Goal: Task Accomplishment & Management: Manage account settings

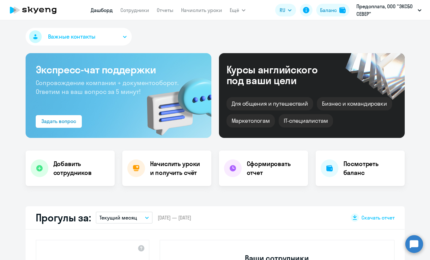
select select "30"
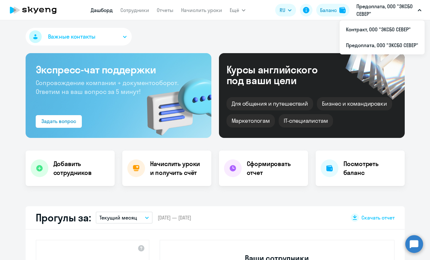
click at [261, 35] on div "Важные контакты" at bounding box center [215, 38] width 379 height 20
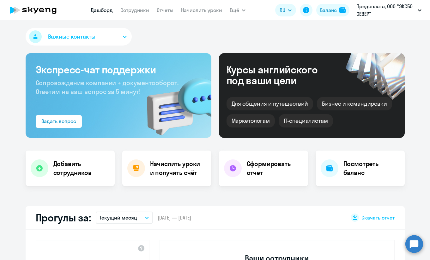
click at [316, 37] on div "Важные контакты" at bounding box center [215, 38] width 379 height 20
click at [140, 174] on div "Начислить уроки и получить счёт" at bounding box center [166, 167] width 89 height 35
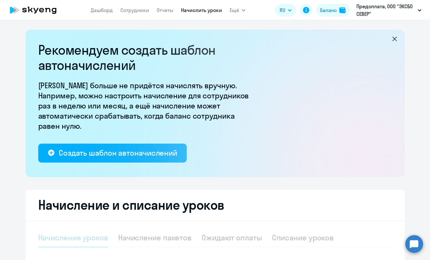
select select "10"
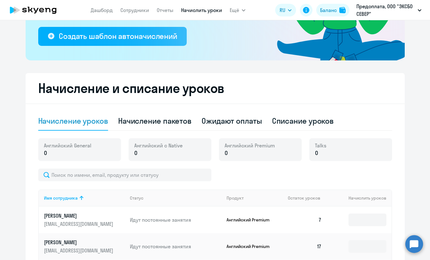
scroll to position [190, 0]
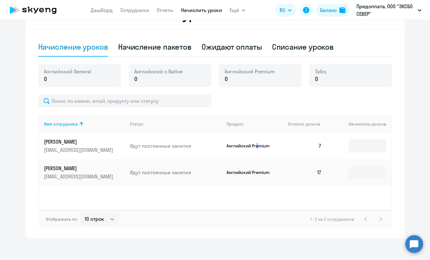
click at [255, 144] on p "Английский Premium" at bounding box center [249, 146] width 47 height 6
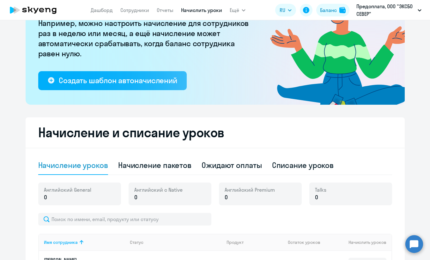
scroll to position [0, 0]
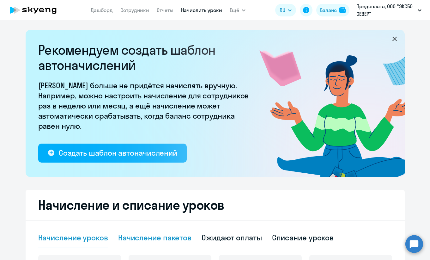
click at [172, 242] on div "Начисление пакетов" at bounding box center [154, 237] width 73 height 10
select select "10"
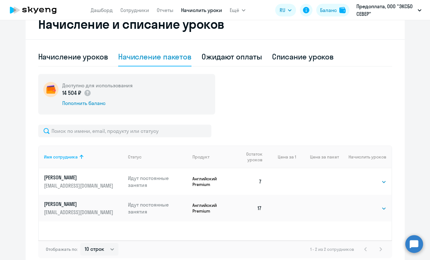
scroll to position [214, 0]
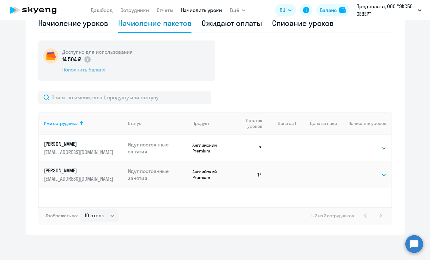
click at [69, 71] on div "Пополнить баланс" at bounding box center [97, 69] width 70 height 7
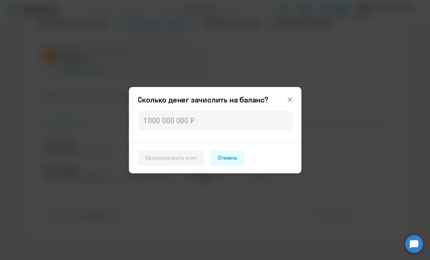
click at [290, 99] on icon at bounding box center [290, 100] width 8 height 8
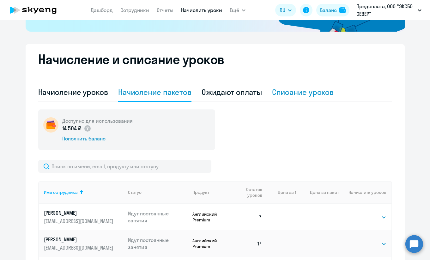
click at [297, 96] on div "Списание уроков" at bounding box center [303, 92] width 62 height 10
select select "10"
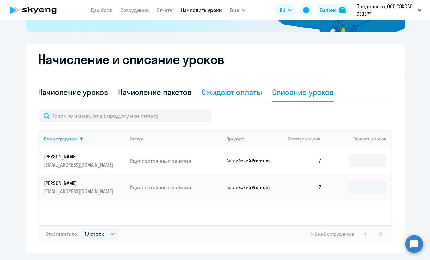
click at [227, 94] on div "Ожидают оплаты" at bounding box center [231, 92] width 60 height 10
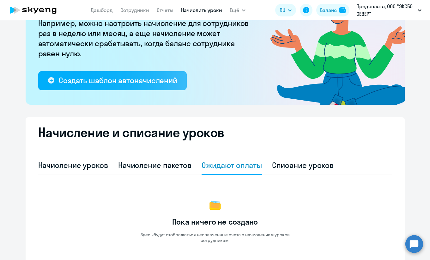
scroll to position [0, 0]
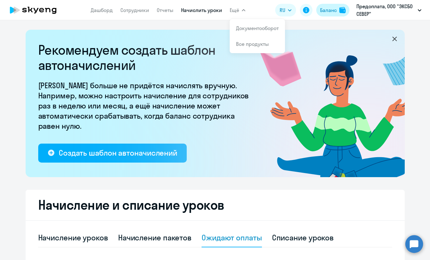
click at [331, 13] on div "Баланс" at bounding box center [328, 10] width 17 height 8
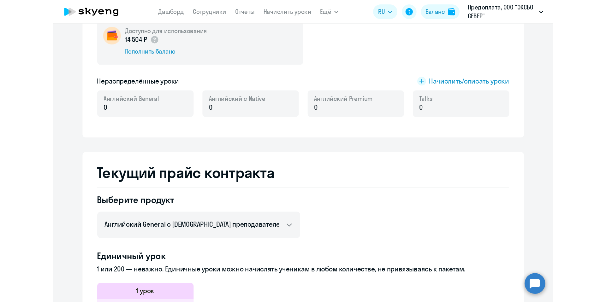
scroll to position [248, 0]
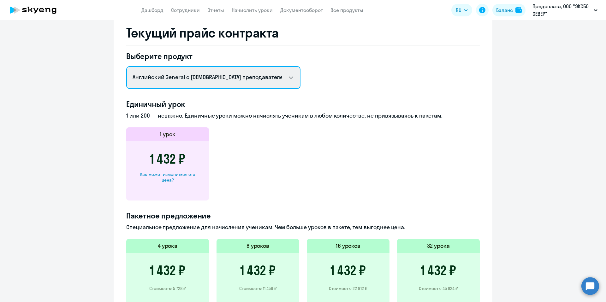
click at [213, 79] on select "Английский General с русскоговорящим преподавателем Английский General с [DEMOG…" at bounding box center [213, 77] width 174 height 23
click at [126, 66] on select "Английский General с русскоговорящим преподавателем Английский General с [DEMOG…" at bounding box center [213, 77] width 174 height 23
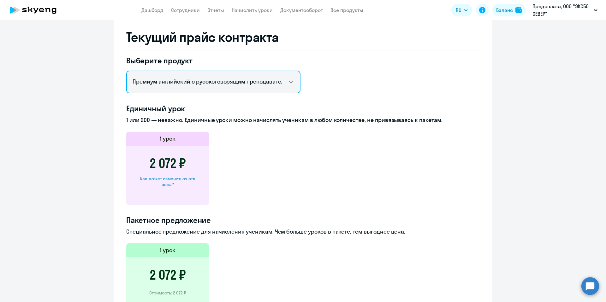
scroll to position [242, 0]
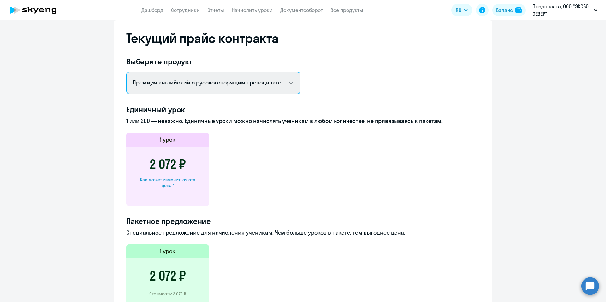
click at [257, 88] on select "Английский General с русскоговорящим преподавателем Английский General с [DEMOG…" at bounding box center [213, 83] width 174 height 23
click at [126, 72] on select "Английский General с русскоговорящим преподавателем Английский General с [DEMOG…" at bounding box center [213, 83] width 174 height 23
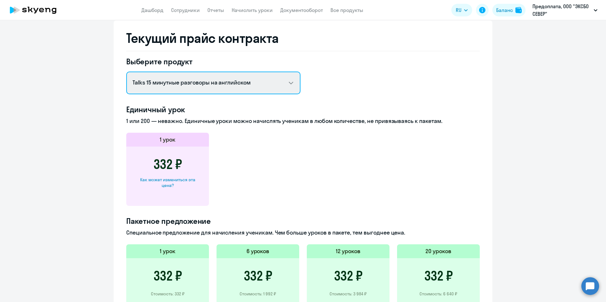
click at [224, 82] on select "Английский General с русскоговорящим преподавателем Английский General с [DEMOG…" at bounding box center [213, 83] width 174 height 23
click at [126, 72] on select "Английский General с русскоговорящим преподавателем Английский General с [DEMOG…" at bounding box center [213, 83] width 174 height 23
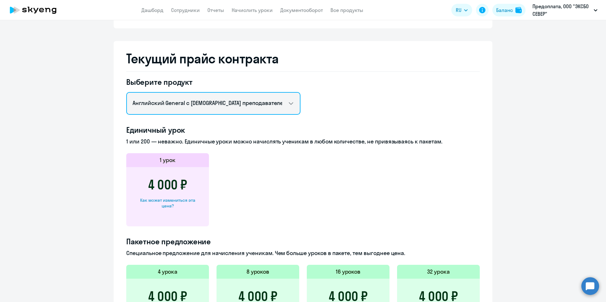
scroll to position [212, 0]
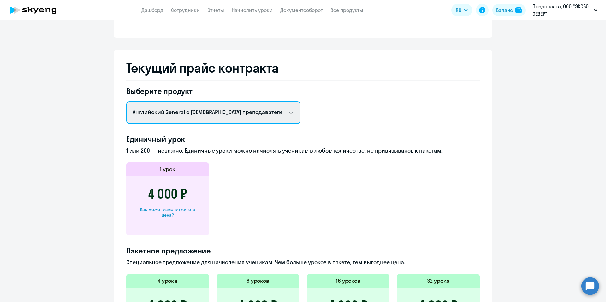
click at [237, 117] on select "Английский General с русскоговорящим преподавателем Английский General с [DEMOG…" at bounding box center [213, 112] width 174 height 23
click at [126, 101] on select "Английский General с русскоговорящим преподавателем Английский General с [DEMOG…" at bounding box center [213, 112] width 174 height 23
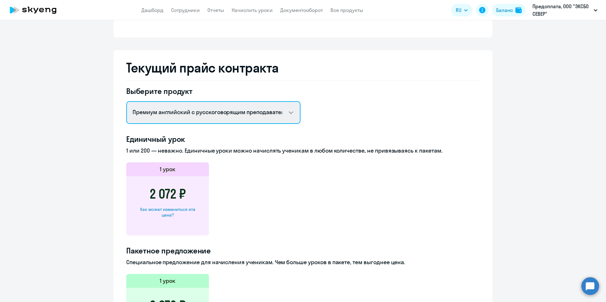
click at [233, 112] on select "Английский General с русскоговорящим преподавателем Английский General с [DEMOG…" at bounding box center [213, 112] width 174 height 23
click at [126, 101] on select "Английский General с русскоговорящим преподавателем Английский General с [DEMOG…" at bounding box center [213, 112] width 174 height 23
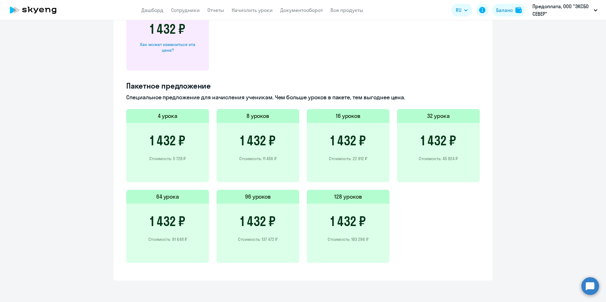
scroll to position [200, 0]
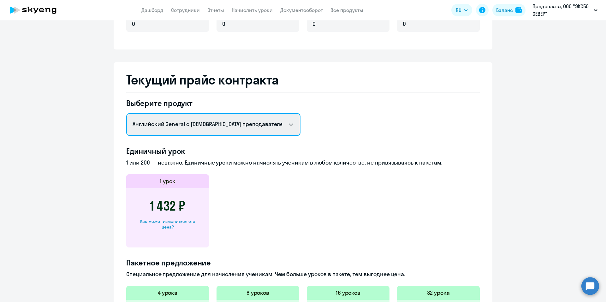
click at [202, 132] on select "Английский General с русскоговорящим преподавателем Английский General с [DEMOG…" at bounding box center [213, 124] width 174 height 23
select select "english_adult_not_native_speaker_premium"
click at [126, 113] on select "Английский General с русскоговорящим преподавателем Английский General с [DEMOG…" at bounding box center [213, 124] width 174 height 23
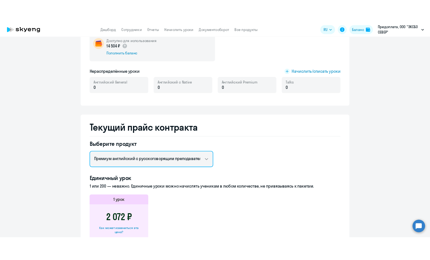
scroll to position [222, 0]
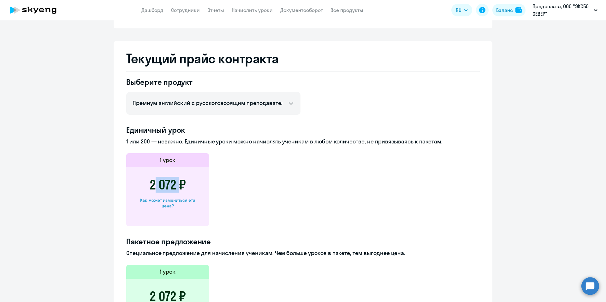
drag, startPoint x: 144, startPoint y: 185, endPoint x: 175, endPoint y: 188, distance: 31.1
click at [175, 188] on div "2 072 ₽ Как может измениться эта цена?" at bounding box center [167, 196] width 83 height 59
copy h3 "2 072"
click at [176, 201] on div "Как может измениться эта цена?" at bounding box center [167, 203] width 63 height 11
select select "english_adult_not_native_speaker_premium"
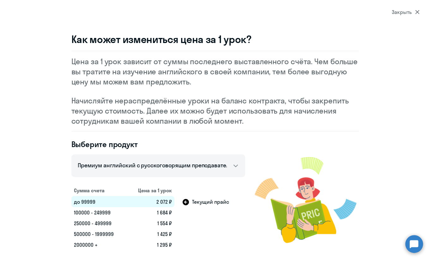
click at [159, 208] on td "1 684 ₽" at bounding box center [151, 212] width 48 height 11
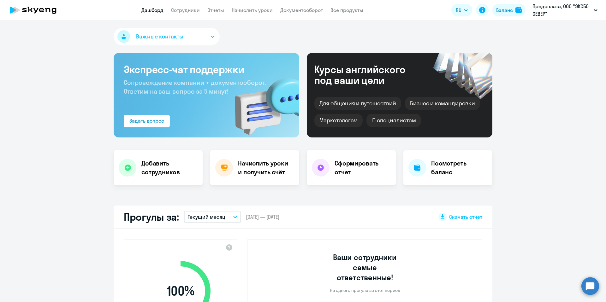
select select "30"
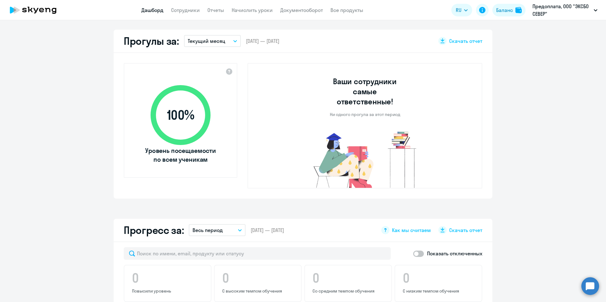
scroll to position [177, 0]
click at [587, 292] on circle at bounding box center [591, 287] width 18 height 18
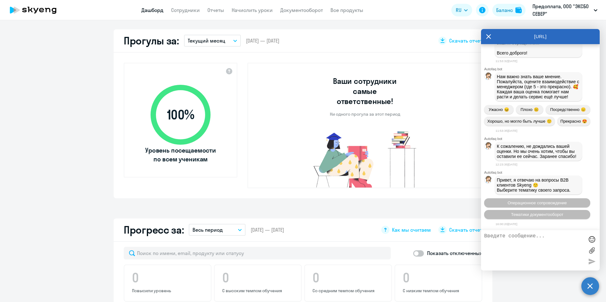
scroll to position [2368, 0]
drag, startPoint x: 487, startPoint y: 37, endPoint x: 516, endPoint y: 75, distance: 47.1
click at [487, 37] on icon at bounding box center [488, 36] width 5 height 15
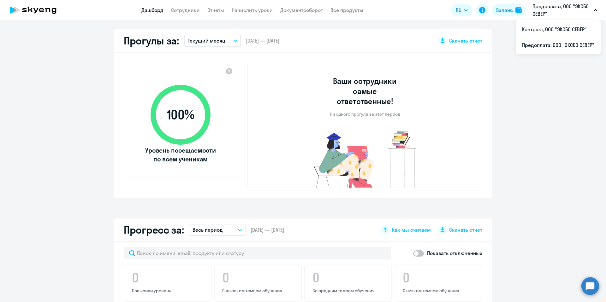
scroll to position [177, 0]
click at [554, 31] on li "Контракт, ООО "ЭКСБО СЕВЕР"" at bounding box center [558, 29] width 85 height 16
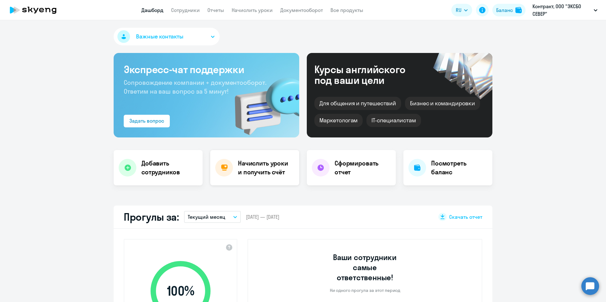
click at [238, 176] on h4 "Начислить уроки и получить счёт" at bounding box center [265, 168] width 55 height 18
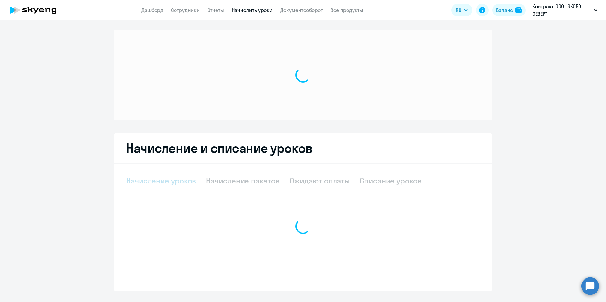
select select "10"
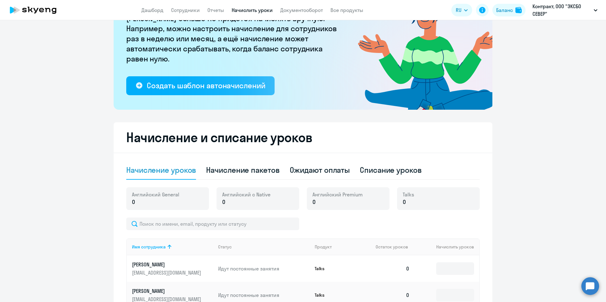
scroll to position [67, 0]
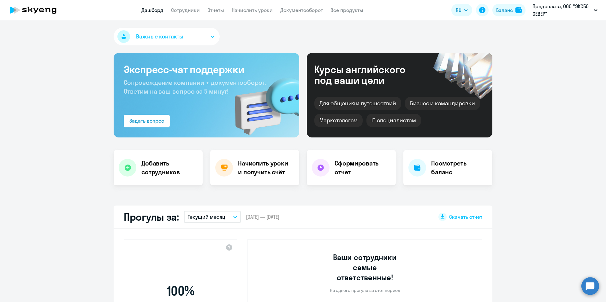
select select "30"
click at [512, 6] on div "Баланс" at bounding box center [504, 10] width 17 height 8
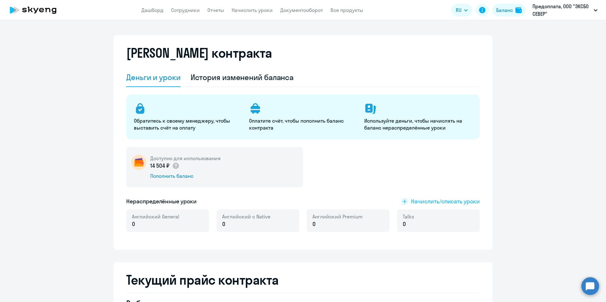
click at [419, 202] on span "Начислить/списать уроки" at bounding box center [445, 202] width 69 height 8
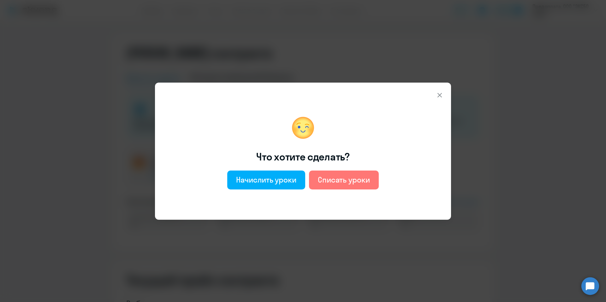
click at [441, 95] on icon at bounding box center [440, 96] width 8 height 8
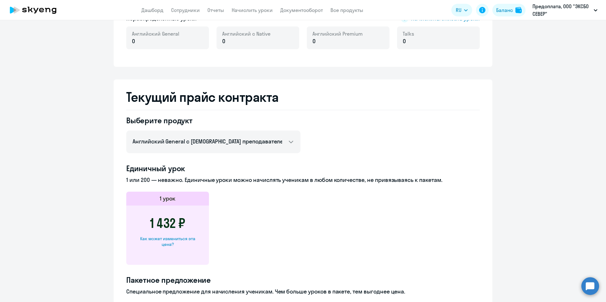
scroll to position [243, 0]
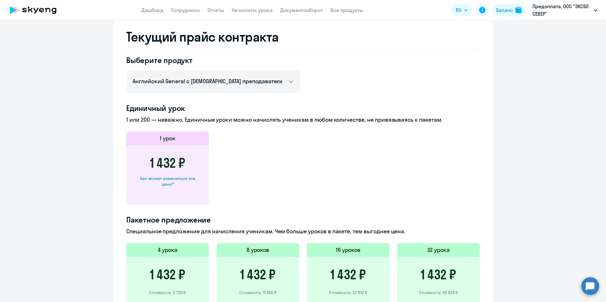
click at [196, 96] on div "Выберите продукт Английский General с русскоговорящим преподавателем Английский…" at bounding box center [303, 230] width 354 height 350
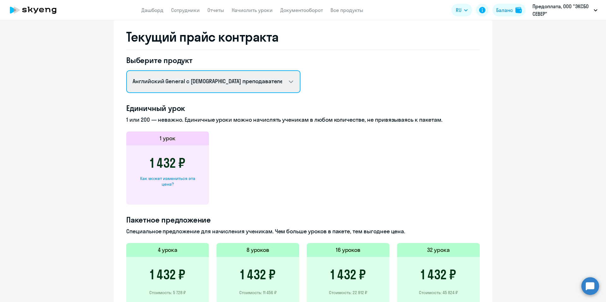
click at [195, 85] on select "Английский General с русскоговорящим преподавателем Английский General с [DEMOG…" at bounding box center [213, 81] width 174 height 23
select select "english_adult_not_native_speaker_premium"
click at [126, 70] on select "Английский General с русскоговорящим преподавателем Английский General с [DEMOG…" at bounding box center [213, 81] width 174 height 23
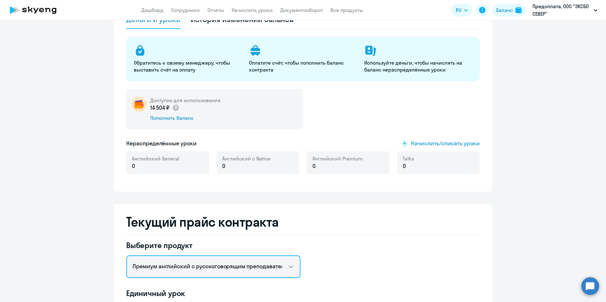
scroll to position [52, 0]
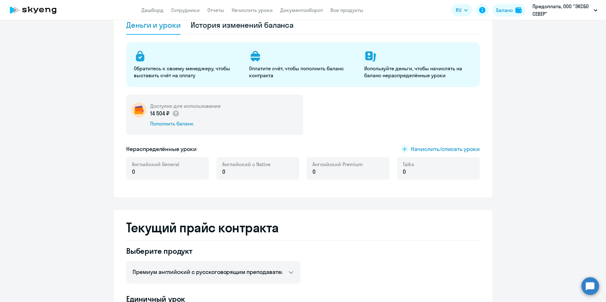
click at [158, 176] on div "Английский General 0" at bounding box center [167, 168] width 83 height 23
click at [181, 123] on div "Пополнить баланс" at bounding box center [185, 123] width 70 height 7
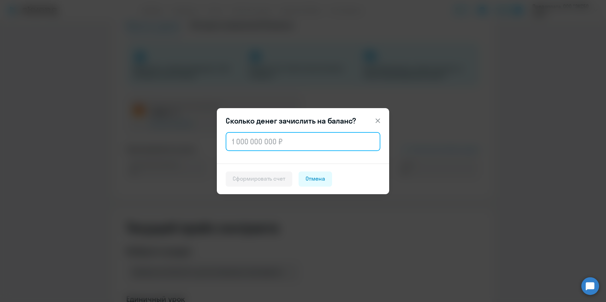
click at [321, 142] on input "text" at bounding box center [303, 141] width 155 height 19
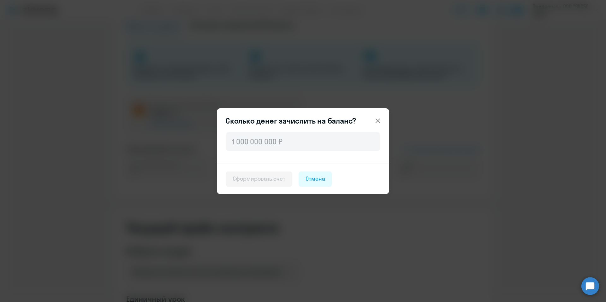
click at [379, 118] on icon at bounding box center [378, 121] width 8 height 8
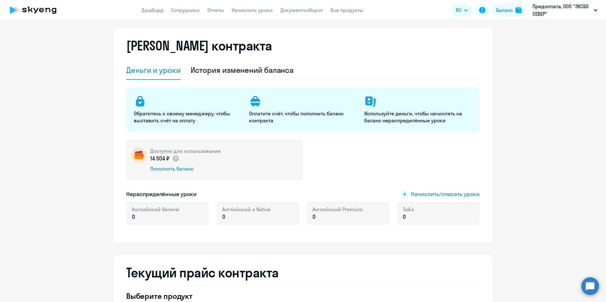
scroll to position [0, 0]
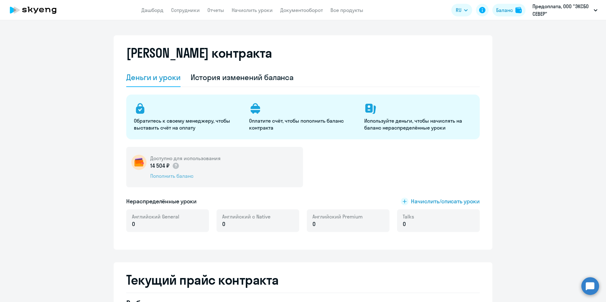
click at [171, 178] on div "Пополнить баланс" at bounding box center [185, 176] width 70 height 7
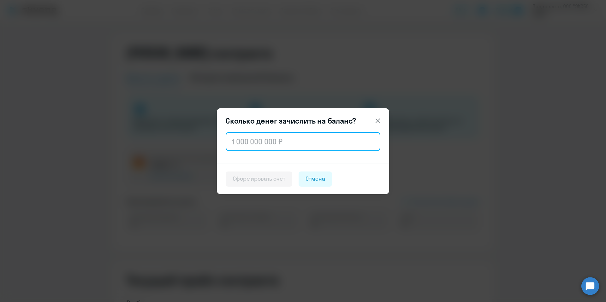
click at [269, 138] on input "text" at bounding box center [303, 141] width 155 height 19
type input "49 728"
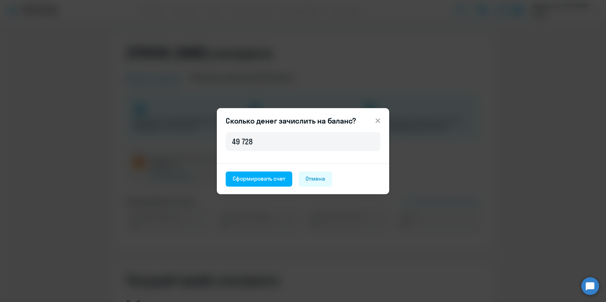
click at [381, 118] on icon at bounding box center [378, 121] width 8 height 8
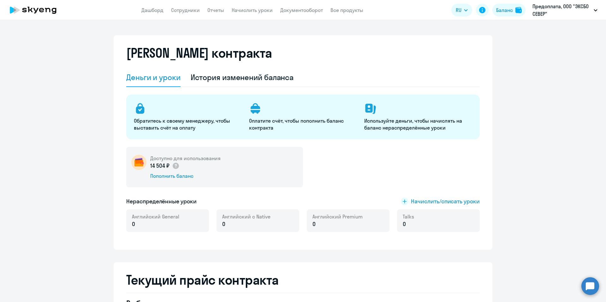
click at [306, 15] on app-header "Дашборд Сотрудники Отчеты Начислить уроки Документооборот Все продукты Дашборд …" at bounding box center [303, 10] width 606 height 20
click at [302, 9] on link "Документооборот" at bounding box center [301, 10] width 43 height 6
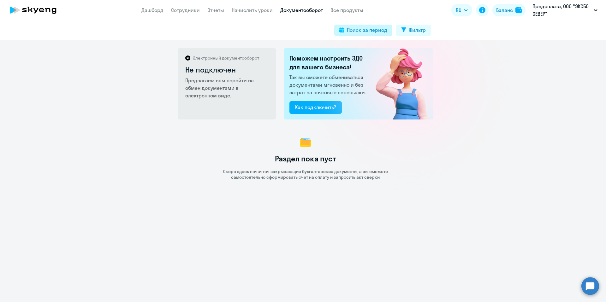
click at [384, 29] on div "Поиск за период" at bounding box center [367, 30] width 40 height 8
select select "all"
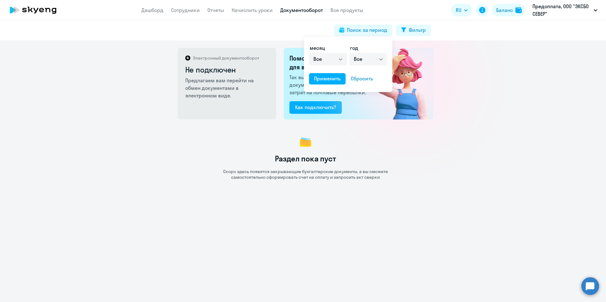
drag, startPoint x: 446, startPoint y: 55, endPoint x: 426, endPoint y: 44, distance: 22.2
click at [446, 55] on div at bounding box center [303, 151] width 606 height 302
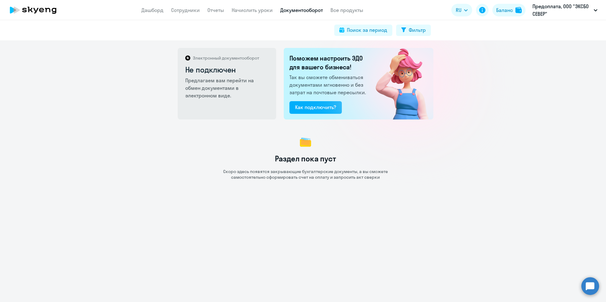
click at [177, 13] on app-menu-item-link "Сотрудники" at bounding box center [185, 10] width 29 height 8
click at [177, 12] on link "Сотрудники" at bounding box center [185, 10] width 29 height 6
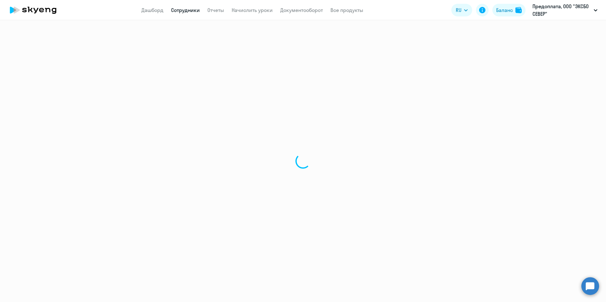
select select "30"
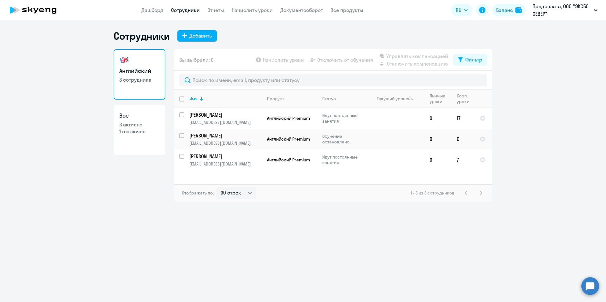
click at [150, 131] on p "1 отключен" at bounding box center [139, 131] width 40 height 7
select select "30"
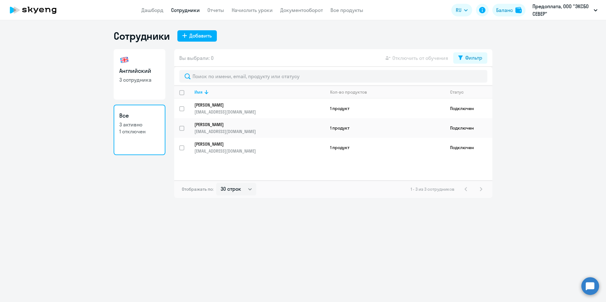
click at [149, 87] on link "Английский 3 сотрудника" at bounding box center [140, 74] width 52 height 51
select select "30"
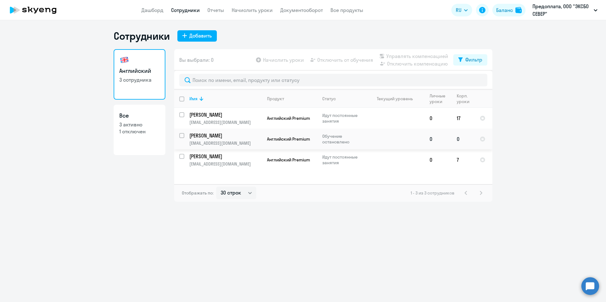
click at [180, 134] on input "select row 42406959" at bounding box center [185, 139] width 13 height 13
click at [182, 136] on input "deselect row 42406959" at bounding box center [185, 139] width 13 height 13
checkbox input "false"
click at [227, 119] on td "[PERSON_NAME] [PERSON_NAME][EMAIL_ADDRESS][DOMAIN_NAME]" at bounding box center [223, 118] width 78 height 21
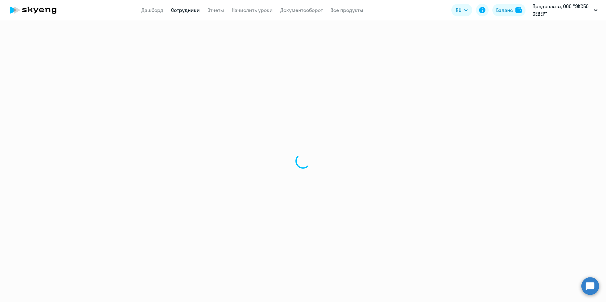
select select "english"
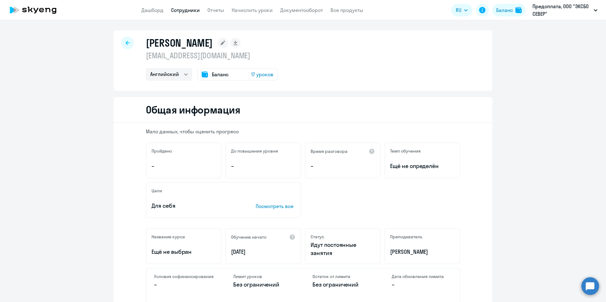
click at [258, 77] on span "17 уроков" at bounding box center [262, 75] width 22 height 8
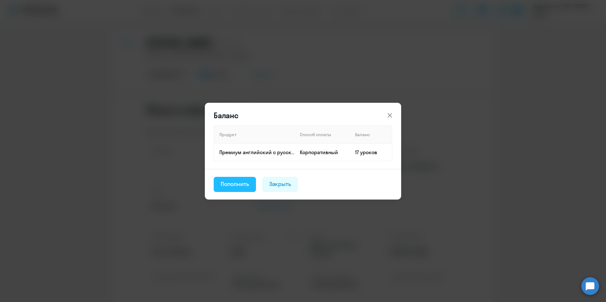
click at [240, 185] on div "Пополнить" at bounding box center [235, 184] width 28 height 8
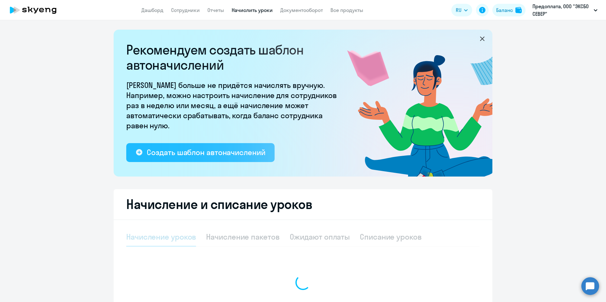
select select "10"
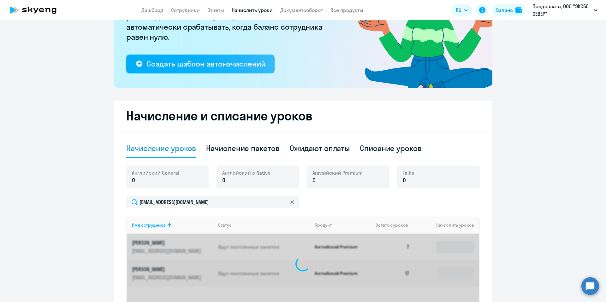
scroll to position [151, 0]
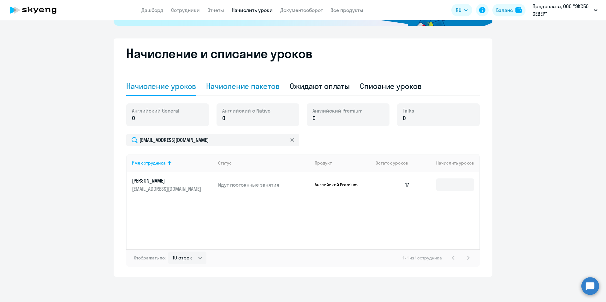
click at [242, 91] on div "Начисление пакетов" at bounding box center [242, 86] width 73 height 10
select select "10"
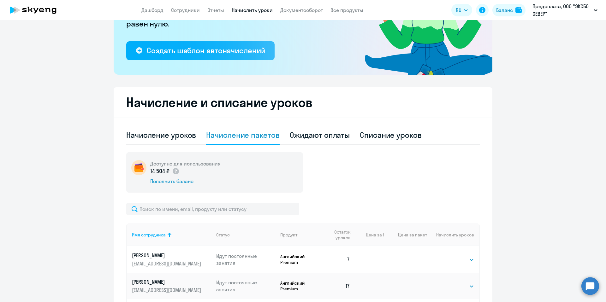
scroll to position [0, 0]
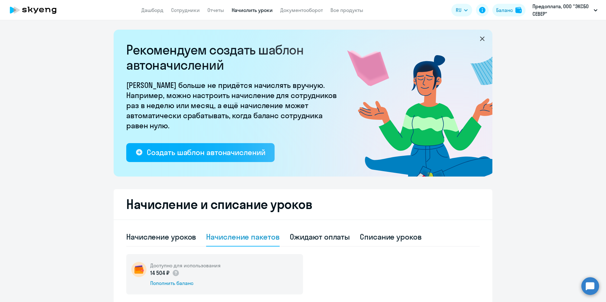
click at [151, 6] on app-header "Дашборд Сотрудники Отчеты Начислить уроки Документооборот Все продукты Дашборд …" at bounding box center [303, 10] width 606 height 20
click at [153, 10] on link "Дашборд" at bounding box center [152, 10] width 22 height 6
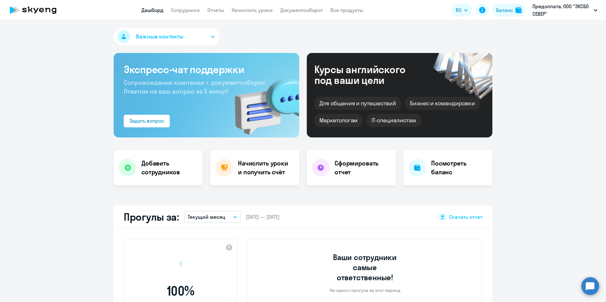
select select "30"
click at [177, 6] on app-menu-item-link "Сотрудники" at bounding box center [185, 10] width 29 height 8
click at [181, 13] on app-menu-item-link "Сотрудники" at bounding box center [185, 10] width 29 height 8
click at [180, 37] on span "Важные контакты" at bounding box center [159, 37] width 47 height 8
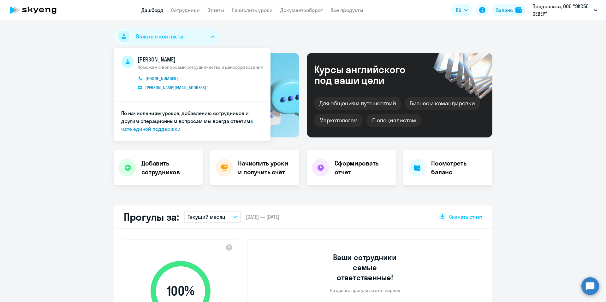
click at [231, 30] on div "Важные контакты [PERSON_NAME] Поможем с вопросами сотрудничества и ценообразова…" at bounding box center [303, 38] width 379 height 20
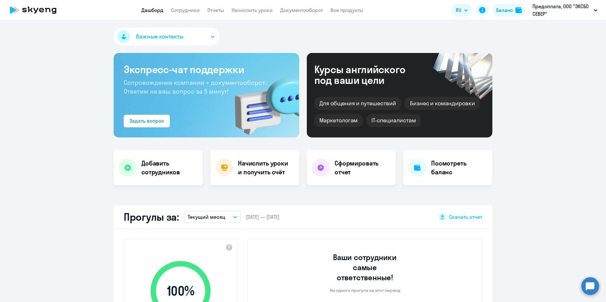
click at [203, 9] on nav "Дашборд Сотрудники Отчеты Начислить уроки Документооборот Все продукты" at bounding box center [252, 10] width 222 height 8
drag, startPoint x: 239, startPoint y: 11, endPoint x: 232, endPoint y: 11, distance: 7.3
click at [239, 11] on link "Начислить уроки" at bounding box center [252, 10] width 41 height 6
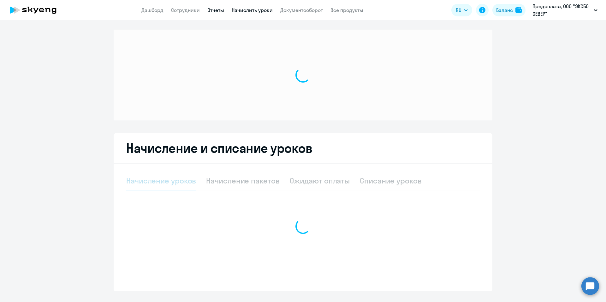
select select "10"
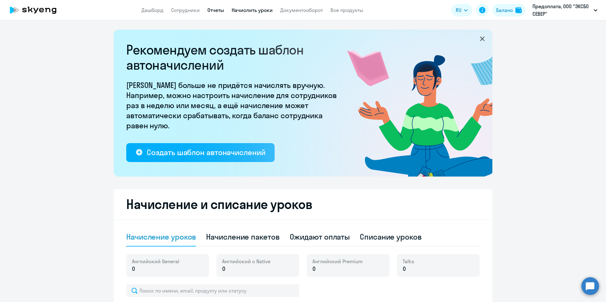
click at [212, 13] on link "Отчеты" at bounding box center [215, 10] width 17 height 6
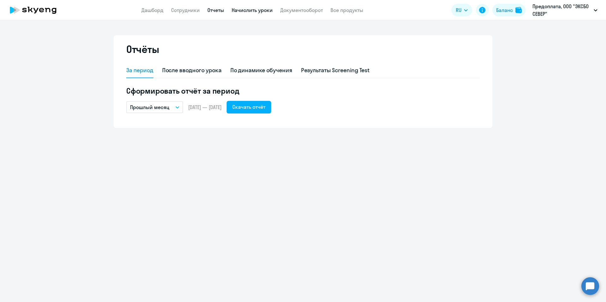
click at [266, 10] on link "Начислить уроки" at bounding box center [252, 10] width 41 height 6
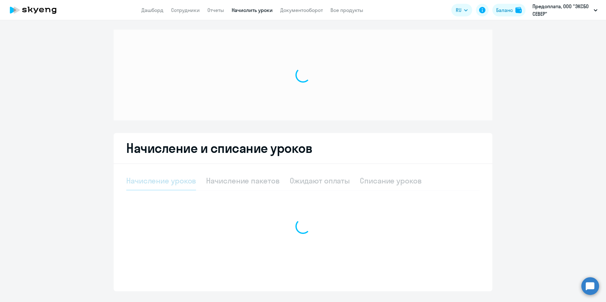
select select "10"
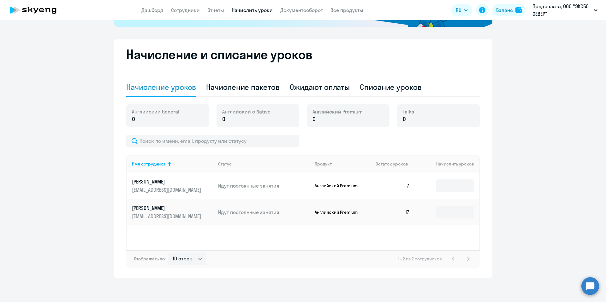
scroll to position [150, 0]
click at [227, 92] on div "Начисление пакетов" at bounding box center [242, 87] width 73 height 10
select select "10"
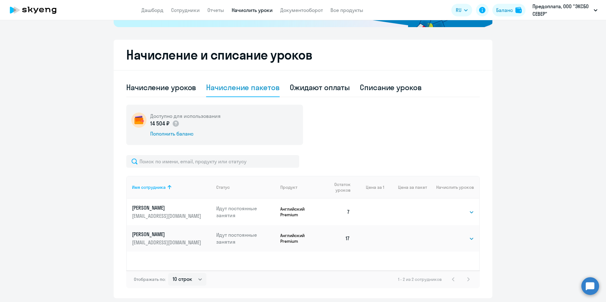
click at [178, 123] on div "14 504 ₽" at bounding box center [185, 124] width 70 height 8
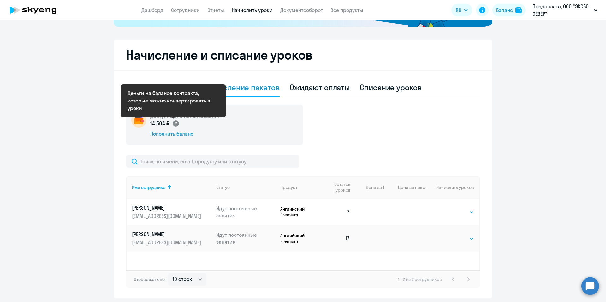
click at [175, 124] on circle at bounding box center [176, 124] width 6 height 6
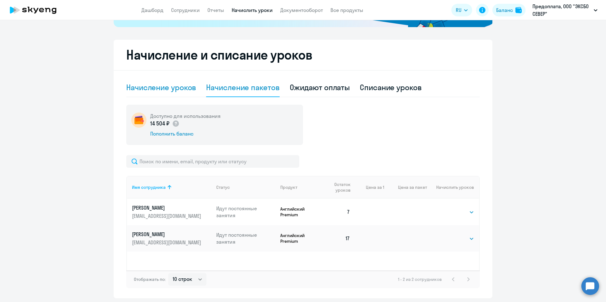
click at [172, 83] on div "Начисление уроков" at bounding box center [161, 87] width 70 height 10
select select "10"
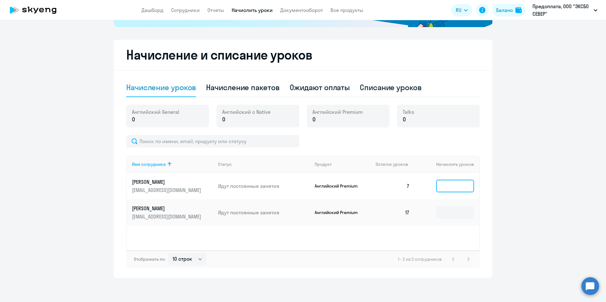
click at [466, 183] on input at bounding box center [455, 186] width 38 height 13
click at [147, 120] on p "0" at bounding box center [155, 120] width 47 height 8
click at [249, 78] on div "Начисление и списание уроков Начисление уроков Начисление пакетов Ожидают оплат…" at bounding box center [303, 159] width 379 height 239
click at [254, 84] on div "Начисление пакетов" at bounding box center [242, 87] width 73 height 10
select select "10"
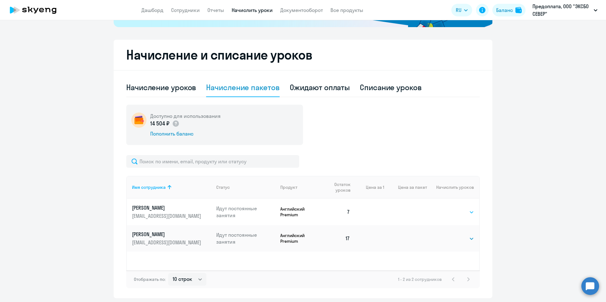
click at [455, 215] on select "Выбрать 1" at bounding box center [461, 213] width 26 height 8
click at [304, 87] on div "Ожидают оплаты" at bounding box center [320, 87] width 60 height 10
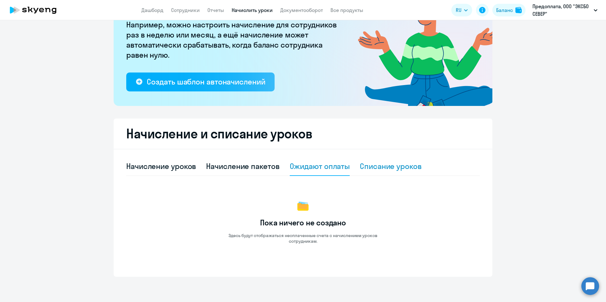
click at [381, 173] on div "Списание уроков" at bounding box center [391, 166] width 62 height 19
select select "10"
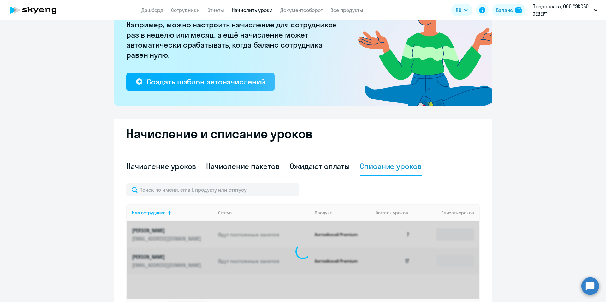
scroll to position [121, 0]
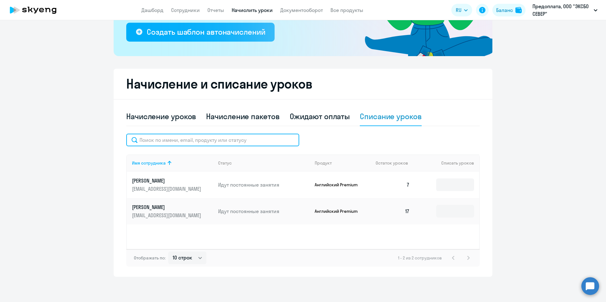
click at [274, 144] on input "text" at bounding box center [212, 140] width 173 height 13
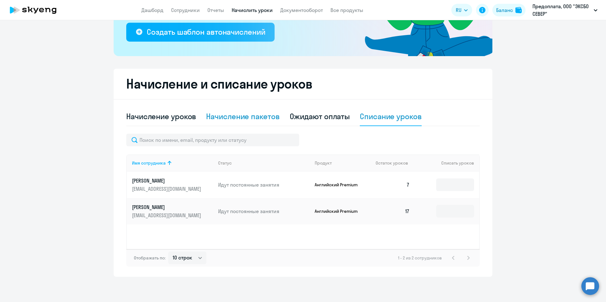
click at [238, 114] on div "Начисление пакетов" at bounding box center [242, 116] width 73 height 10
select select "10"
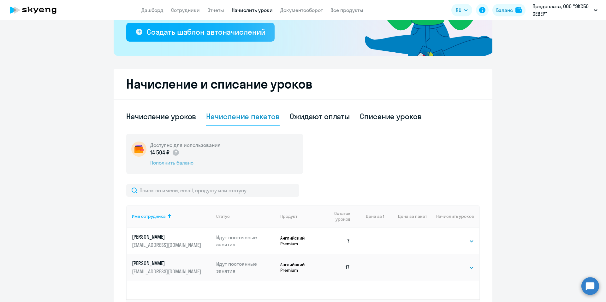
click at [173, 163] on div "Пополнить баланс" at bounding box center [185, 162] width 70 height 7
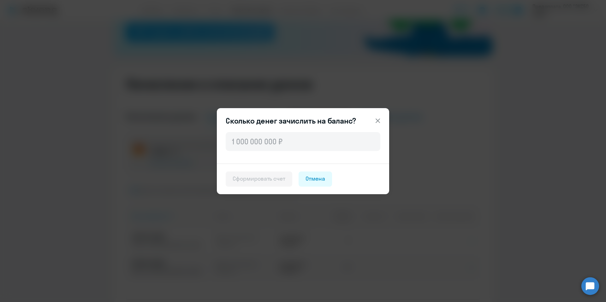
click at [377, 119] on icon at bounding box center [378, 120] width 4 height 4
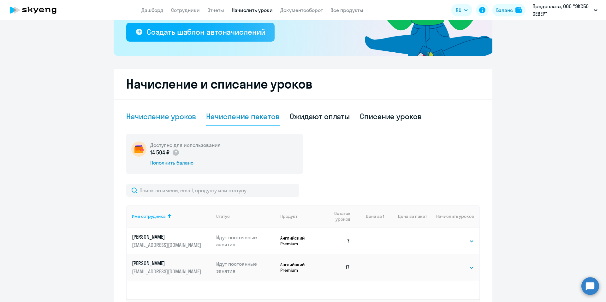
click at [135, 120] on div "Начисление уроков" at bounding box center [161, 116] width 70 height 10
select select "10"
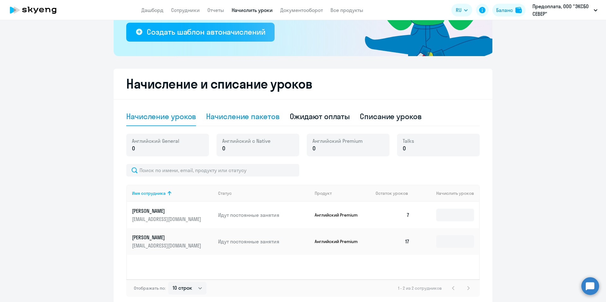
click at [236, 120] on div "Начисление пакетов" at bounding box center [242, 116] width 73 height 10
select select "10"
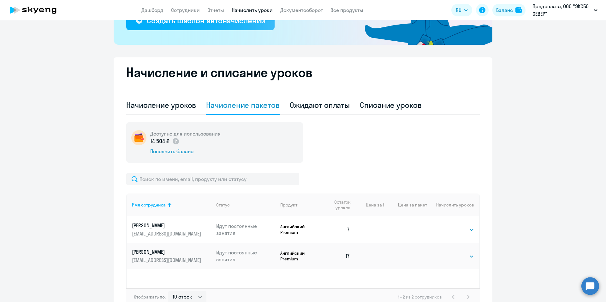
scroll to position [134, 0]
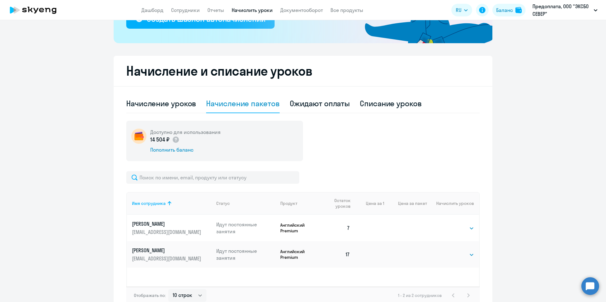
drag, startPoint x: 412, startPoint y: 237, endPoint x: 396, endPoint y: 230, distance: 17.4
click at [412, 237] on td at bounding box center [405, 228] width 43 height 27
click at [464, 228] on select "Выбрать 1" at bounding box center [461, 229] width 26 height 8
select select "1"
click at [448, 225] on select "Выбрать 1" at bounding box center [461, 229] width 26 height 8
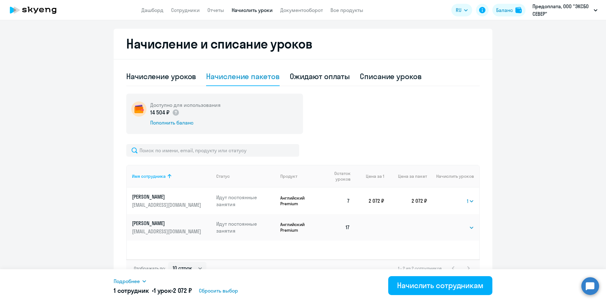
scroll to position [171, 0]
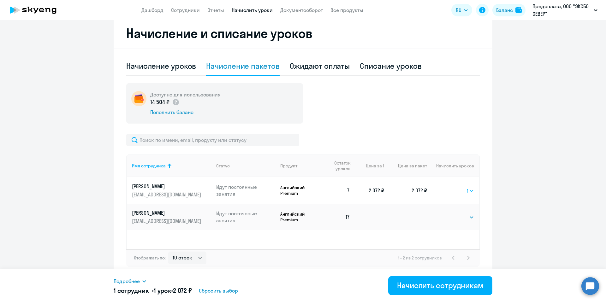
click at [474, 191] on td "Выбрать 1 1" at bounding box center [453, 190] width 52 height 27
click at [467, 193] on select "Выбрать 1" at bounding box center [470, 191] width 7 height 8
click at [467, 187] on select "Выбрать 1" at bounding box center [470, 191] width 7 height 8
click at [177, 72] on div "Начисление уроков" at bounding box center [161, 66] width 70 height 19
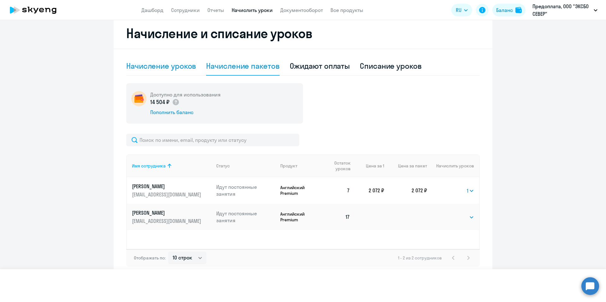
scroll to position [151, 0]
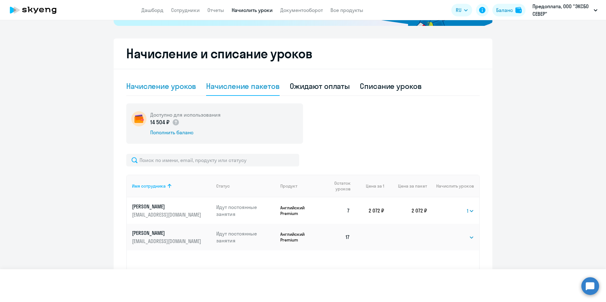
select select "10"
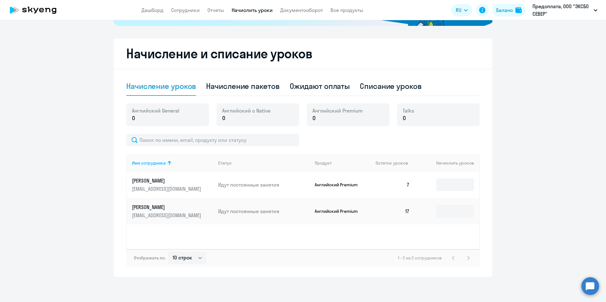
click at [126, 100] on div "Начисление уроков Начисление пакетов Ожидают оплаты Списание уроков Английский …" at bounding box center [303, 172] width 354 height 190
click at [142, 117] on p "0" at bounding box center [155, 118] width 47 height 8
drag, startPoint x: 142, startPoint y: 117, endPoint x: 143, endPoint y: 121, distance: 3.8
click at [142, 118] on p "0" at bounding box center [155, 118] width 47 height 8
drag, startPoint x: 143, startPoint y: 121, endPoint x: 131, endPoint y: 120, distance: 11.4
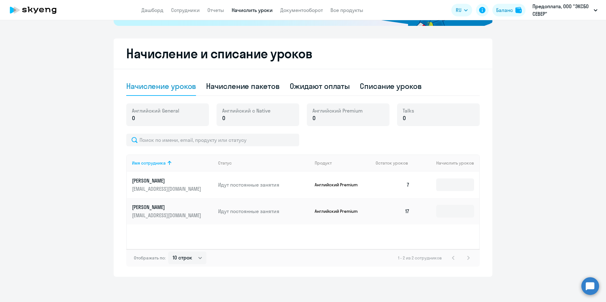
click at [142, 121] on p "0" at bounding box center [155, 118] width 47 height 8
click at [132, 120] on span "0" at bounding box center [133, 118] width 3 height 8
click at [215, 146] on input "text" at bounding box center [212, 140] width 173 height 13
click at [444, 189] on input at bounding box center [455, 185] width 38 height 13
type input "2"
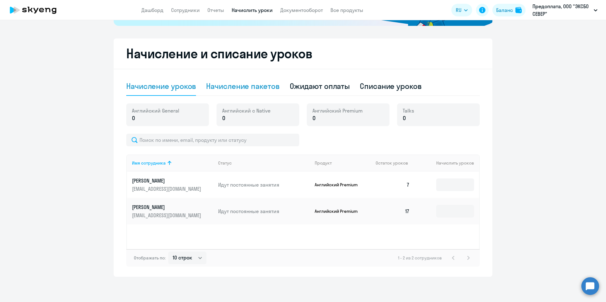
click at [239, 87] on div "Начисление пакетов" at bounding box center [242, 86] width 73 height 10
select select "10"
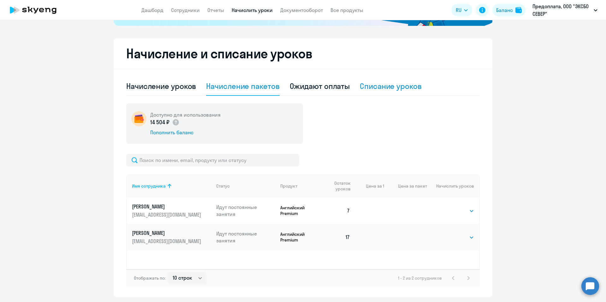
click at [392, 85] on div "Списание уроков" at bounding box center [391, 86] width 62 height 10
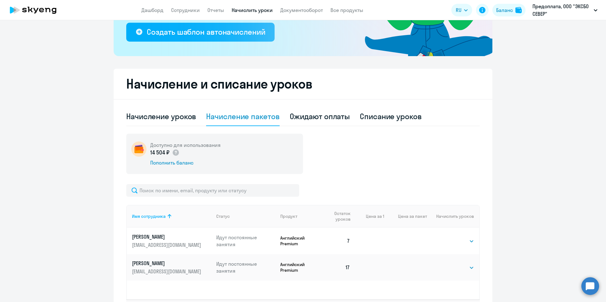
select select "10"
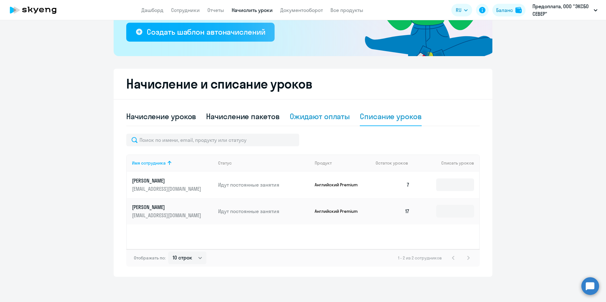
drag, startPoint x: 330, startPoint y: 102, endPoint x: 319, endPoint y: 122, distance: 22.6
click at [330, 102] on div "Начисление и списание уроков Начисление уроков Начисление пакетов Ожидают оплат…" at bounding box center [303, 173] width 379 height 208
click at [319, 122] on div "Ожидают оплаты" at bounding box center [320, 116] width 60 height 19
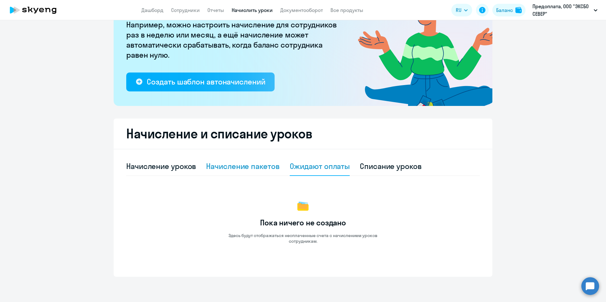
click at [255, 166] on div "Начисление пакетов" at bounding box center [242, 166] width 73 height 10
select select "10"
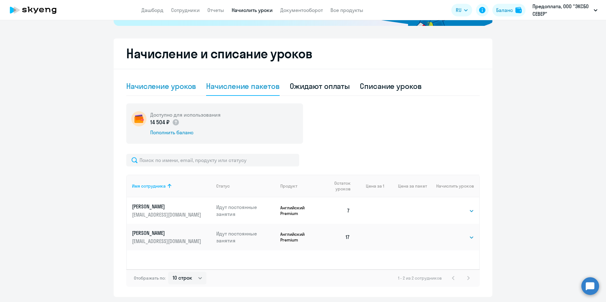
click at [172, 90] on div "Начисление уроков" at bounding box center [161, 86] width 70 height 10
select select "10"
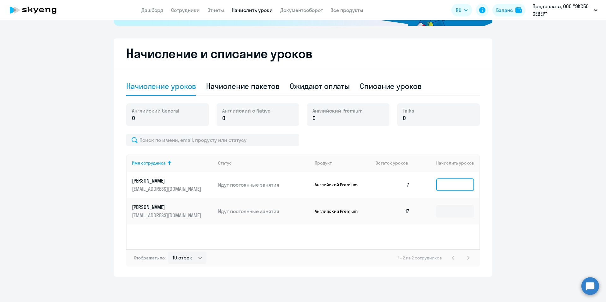
click at [446, 185] on input at bounding box center [455, 185] width 38 height 13
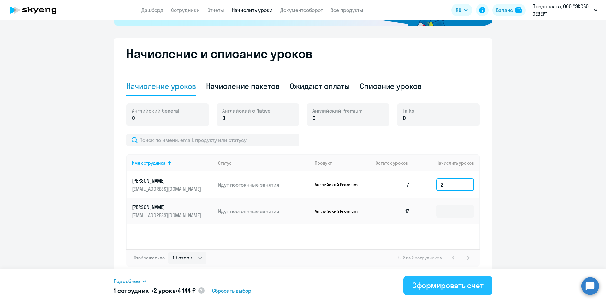
type input "2"
click at [421, 285] on div "Сформировать счёт" at bounding box center [447, 286] width 71 height 10
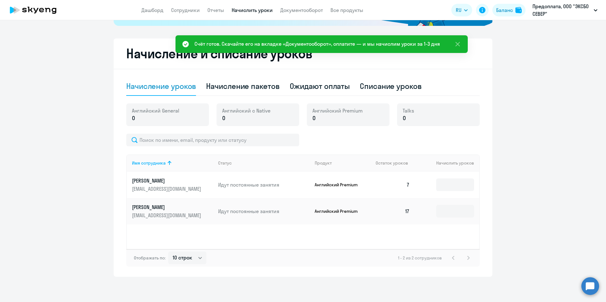
click at [296, 5] on app-header "Дашборд Сотрудники Отчеты Начислить уроки Документооборот Все продукты Дашборд …" at bounding box center [303, 10] width 606 height 20
click at [298, 7] on link "Документооборот" at bounding box center [301, 10] width 43 height 6
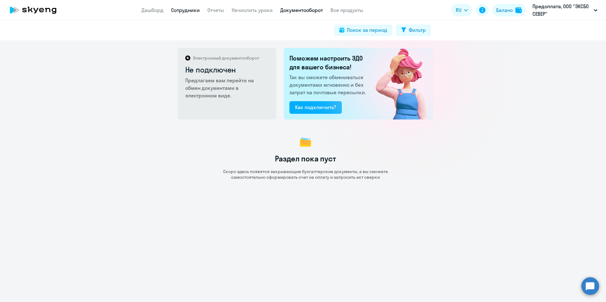
click at [193, 13] on link "Сотрудники" at bounding box center [185, 10] width 29 height 6
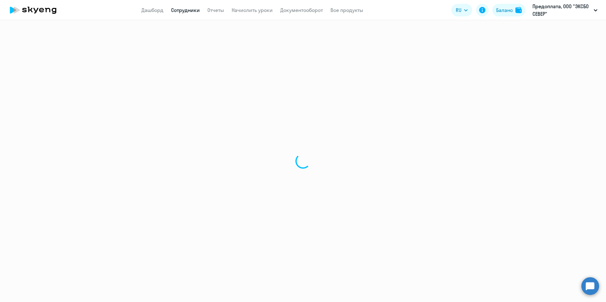
select select "30"
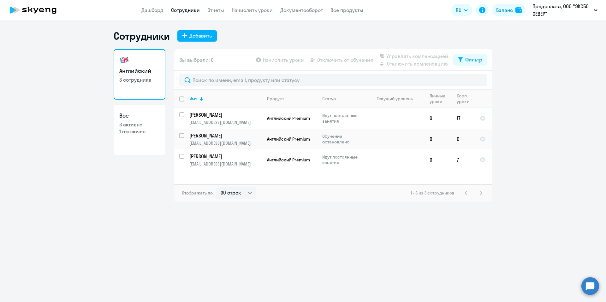
click at [137, 118] on h3 "Все" at bounding box center [139, 116] width 40 height 8
select select "30"
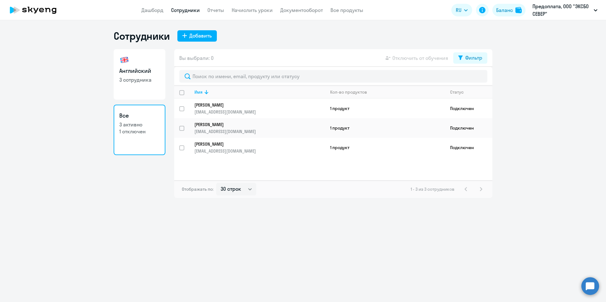
click at [149, 65] on link "Английский 3 сотрудника" at bounding box center [140, 74] width 52 height 51
select select "30"
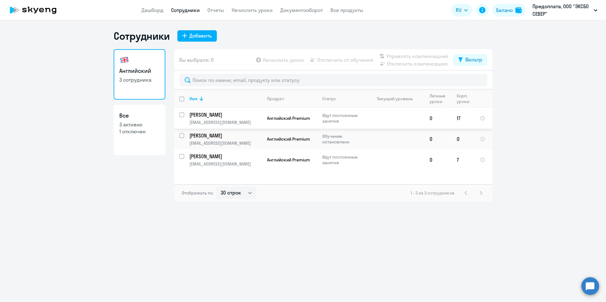
click at [450, 123] on td "0" at bounding box center [438, 118] width 27 height 21
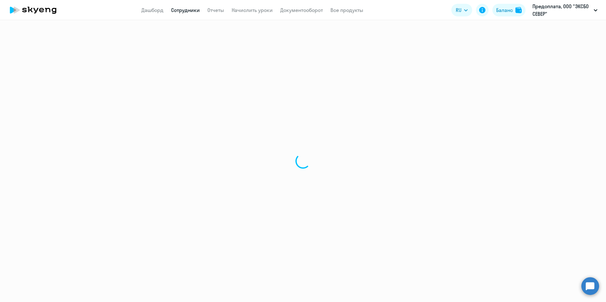
select select "english"
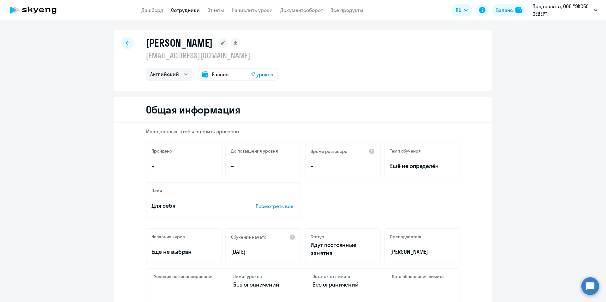
click at [262, 75] on span "17 уроков" at bounding box center [262, 75] width 22 height 8
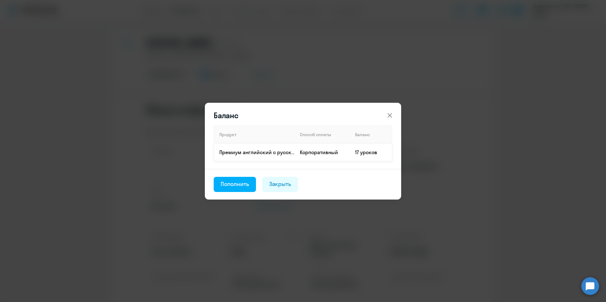
click at [332, 154] on td "Корпоративный" at bounding box center [322, 153] width 55 height 18
click at [231, 184] on div "Пополнить" at bounding box center [235, 184] width 28 height 8
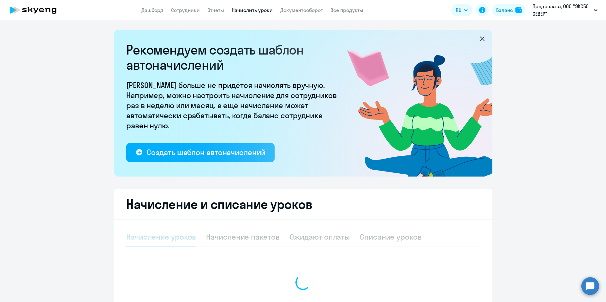
select select "10"
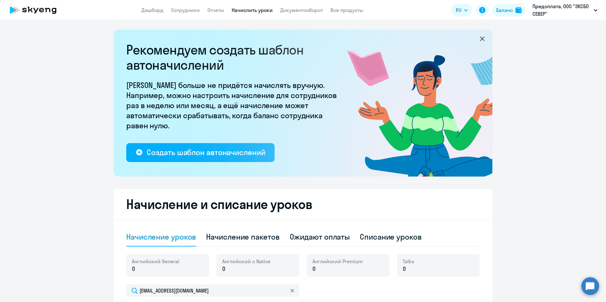
scroll to position [151, 0]
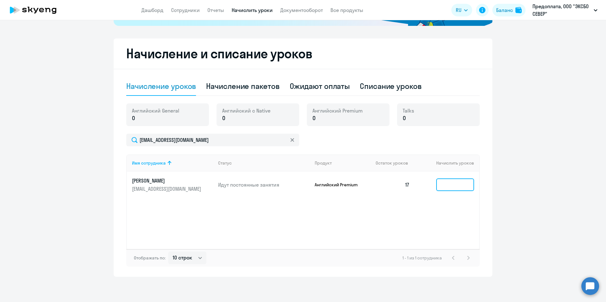
click at [456, 191] on input at bounding box center [455, 185] width 38 height 13
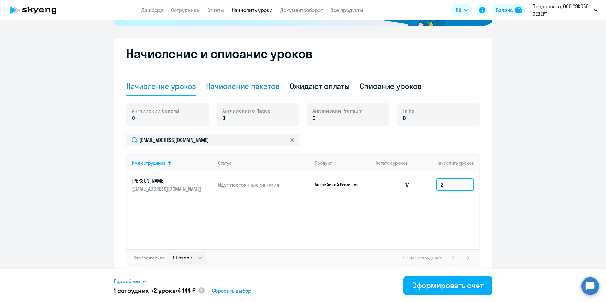
type input "2"
click at [218, 86] on div "Начисление пакетов" at bounding box center [242, 86] width 73 height 10
select select "10"
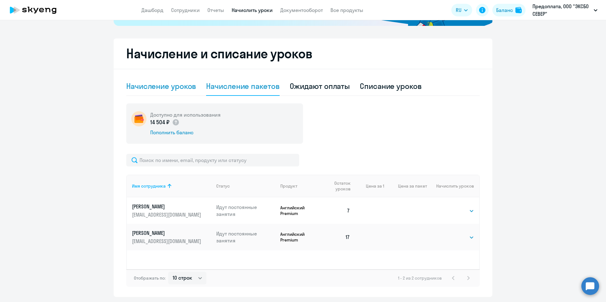
click at [176, 82] on div "Начисление уроков" at bounding box center [161, 86] width 70 height 10
select select "10"
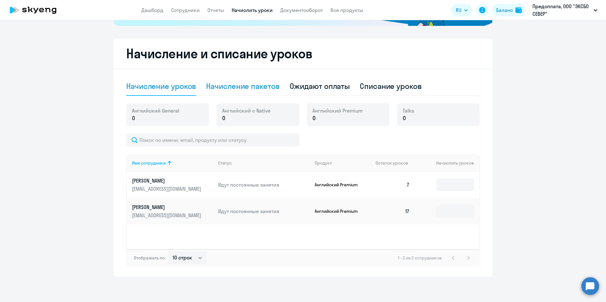
click at [237, 95] on div "Начисление пакетов" at bounding box center [242, 86] width 73 height 19
select select "10"
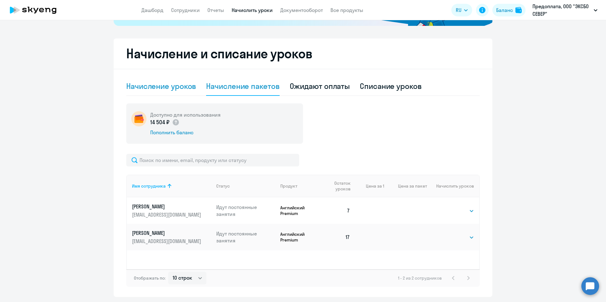
click at [162, 86] on div "Начисление уроков" at bounding box center [161, 86] width 70 height 10
select select "10"
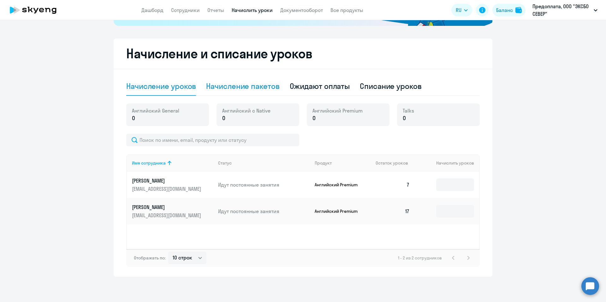
click at [249, 93] on div "Начисление пакетов" at bounding box center [242, 86] width 73 height 19
select select "10"
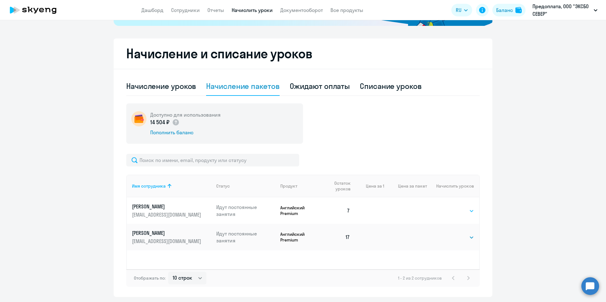
click at [453, 212] on select "Выбрать 1" at bounding box center [461, 211] width 26 height 8
select select "1"
click at [448, 207] on select "Выбрать 1" at bounding box center [461, 211] width 26 height 8
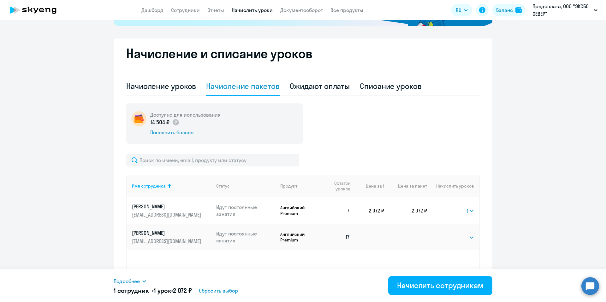
click at [140, 284] on div "Подробнее" at bounding box center [244, 282] width 260 height 8
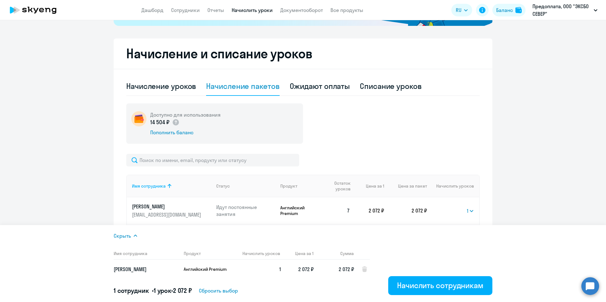
click at [282, 270] on td "2 072 ₽" at bounding box center [297, 269] width 33 height 19
click at [280, 270] on span "1" at bounding box center [280, 269] width 2 height 6
click at [363, 271] on icon at bounding box center [364, 270] width 5 height 6
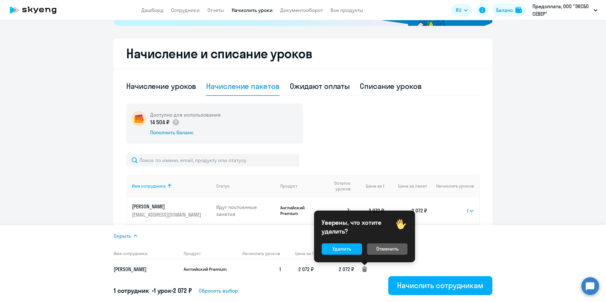
click at [349, 249] on div "Удалить" at bounding box center [341, 249] width 19 height 8
select select
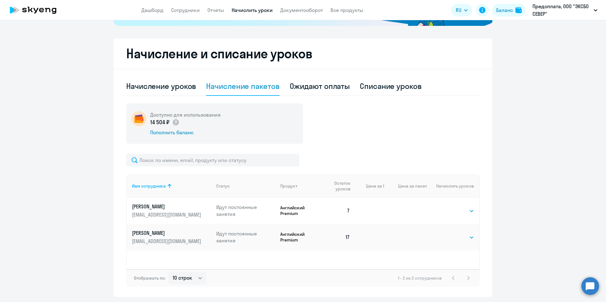
click at [376, 84] on div "Списание уроков" at bounding box center [391, 86] width 62 height 10
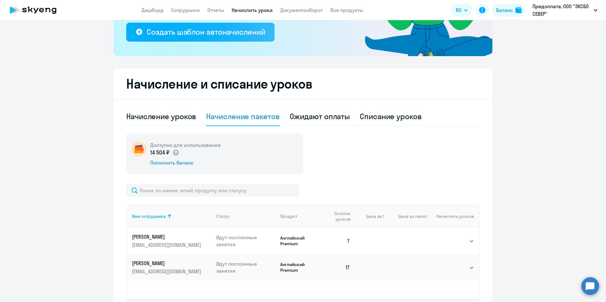
select select "10"
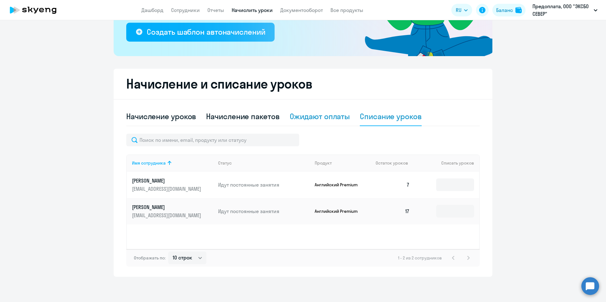
click at [338, 117] on div "Ожидают оплаты" at bounding box center [320, 116] width 60 height 10
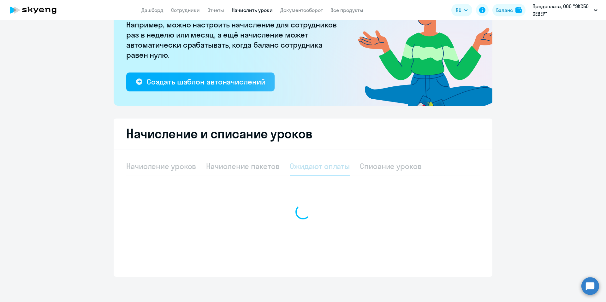
scroll to position [71, 0]
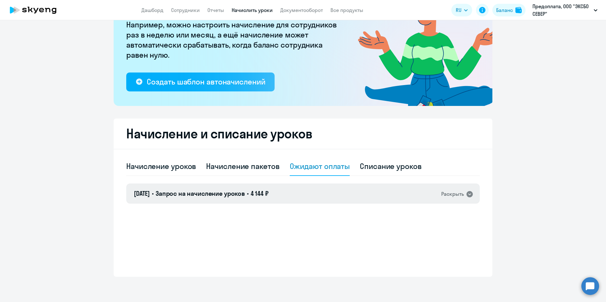
click at [468, 194] on icon at bounding box center [470, 195] width 8 height 8
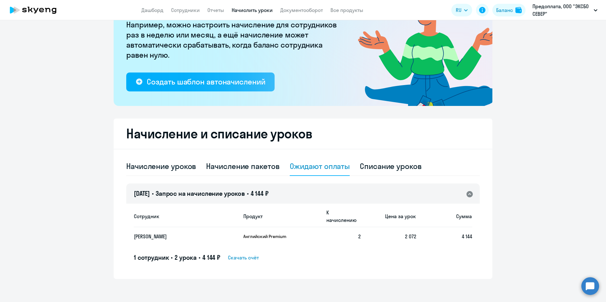
drag, startPoint x: 121, startPoint y: 198, endPoint x: 126, endPoint y: 198, distance: 5.4
click at [121, 198] on div "Начисление и списание уроков Начисление уроков Начисление пакетов Ожидают оплат…" at bounding box center [303, 199] width 379 height 161
click at [467, 196] on icon at bounding box center [470, 194] width 6 height 6
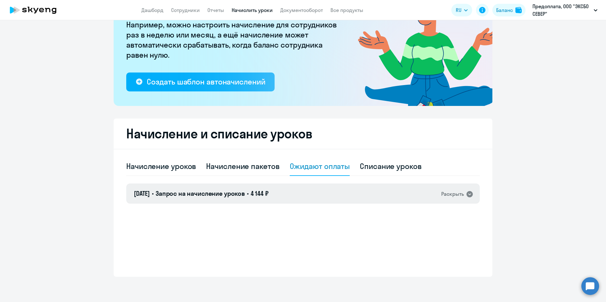
click at [344, 193] on div "[DATE] • Запрос на начисление уроков • 4 144 ₽ Раскрыть" at bounding box center [303, 194] width 354 height 20
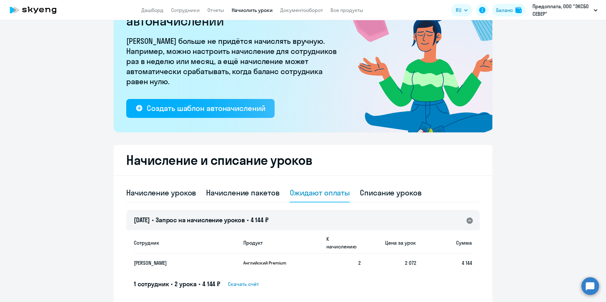
scroll to position [0, 0]
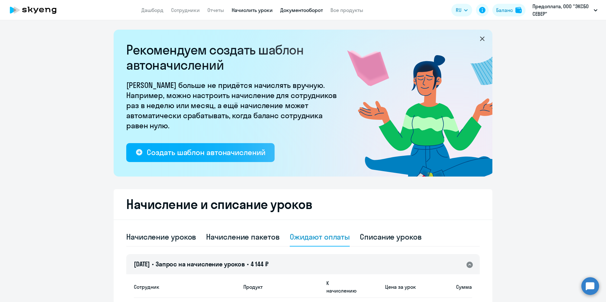
click at [299, 7] on link "Документооборот" at bounding box center [301, 10] width 43 height 6
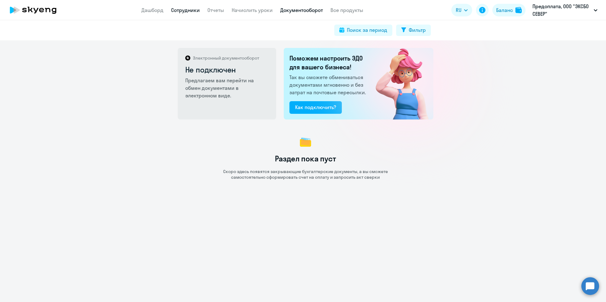
click at [185, 12] on link "Сотрудники" at bounding box center [185, 10] width 29 height 6
select select "30"
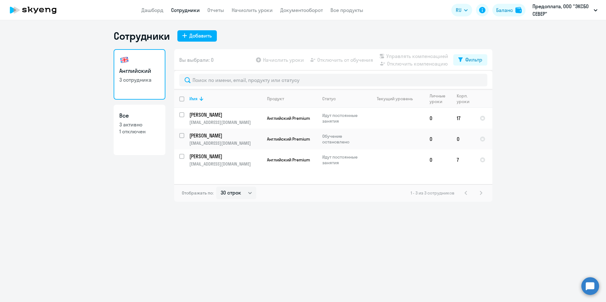
click at [148, 15] on app-header "Дашборд Сотрудники Отчеты Начислить уроки Документооборот Все продукты Дашборд …" at bounding box center [303, 10] width 606 height 20
click at [149, 13] on link "Дашборд" at bounding box center [152, 10] width 22 height 6
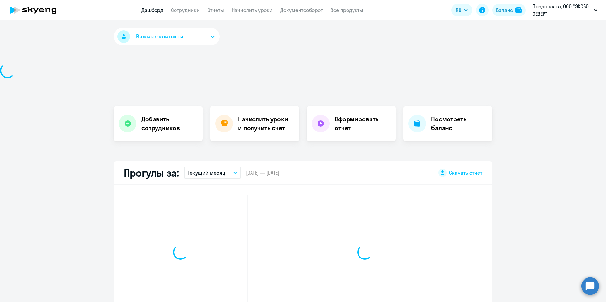
select select "30"
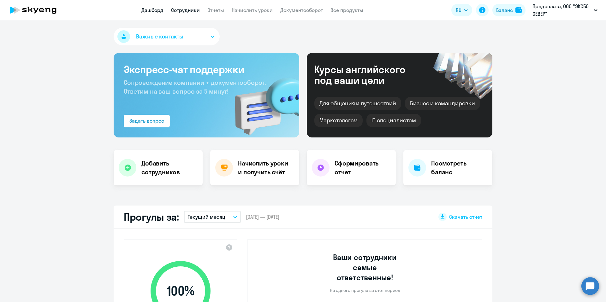
click at [188, 12] on link "Сотрудники" at bounding box center [185, 10] width 29 height 6
select select "30"
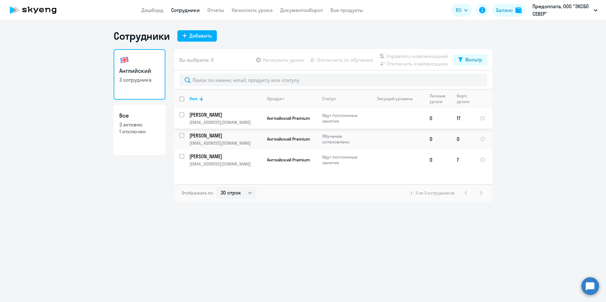
click at [337, 119] on p "Идут постоянные занятия" at bounding box center [343, 118] width 43 height 11
select select "english"
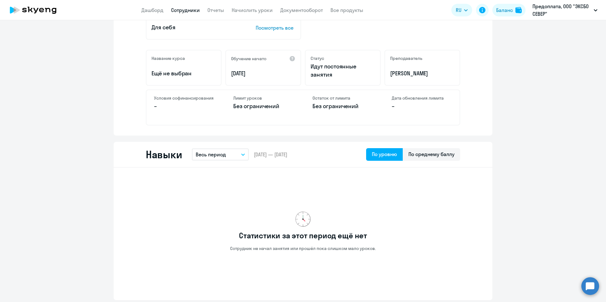
scroll to position [179, 0]
